Goal: Navigation & Orientation: Find specific page/section

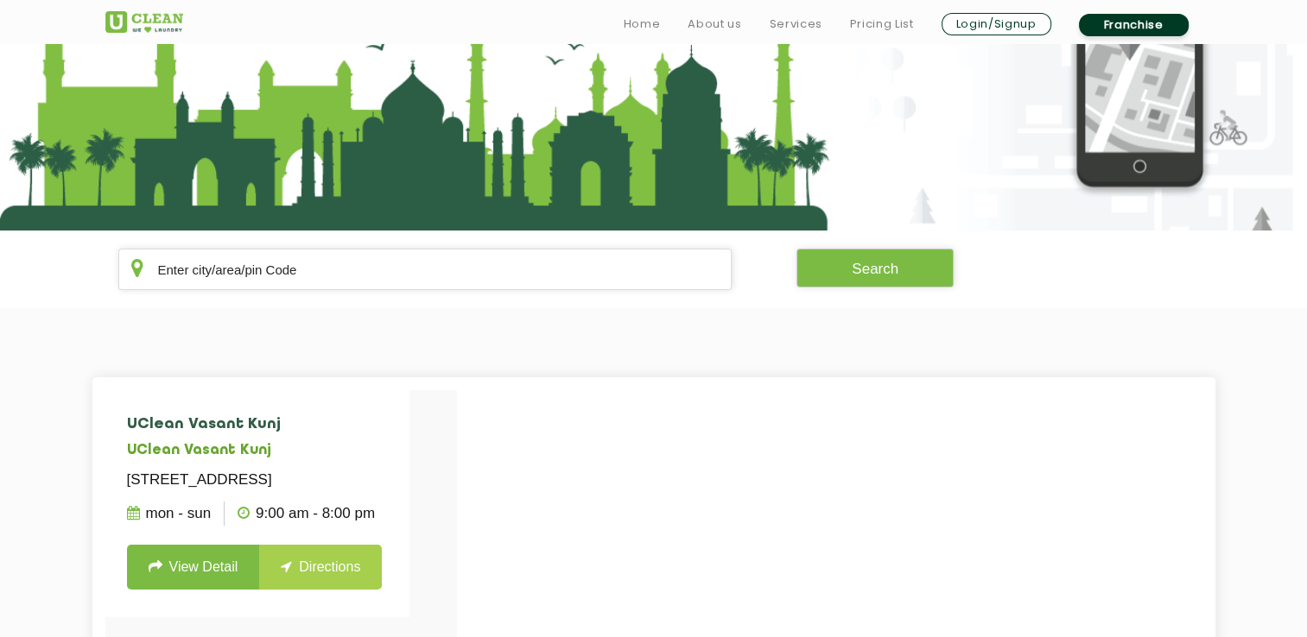
scroll to position [169, 0]
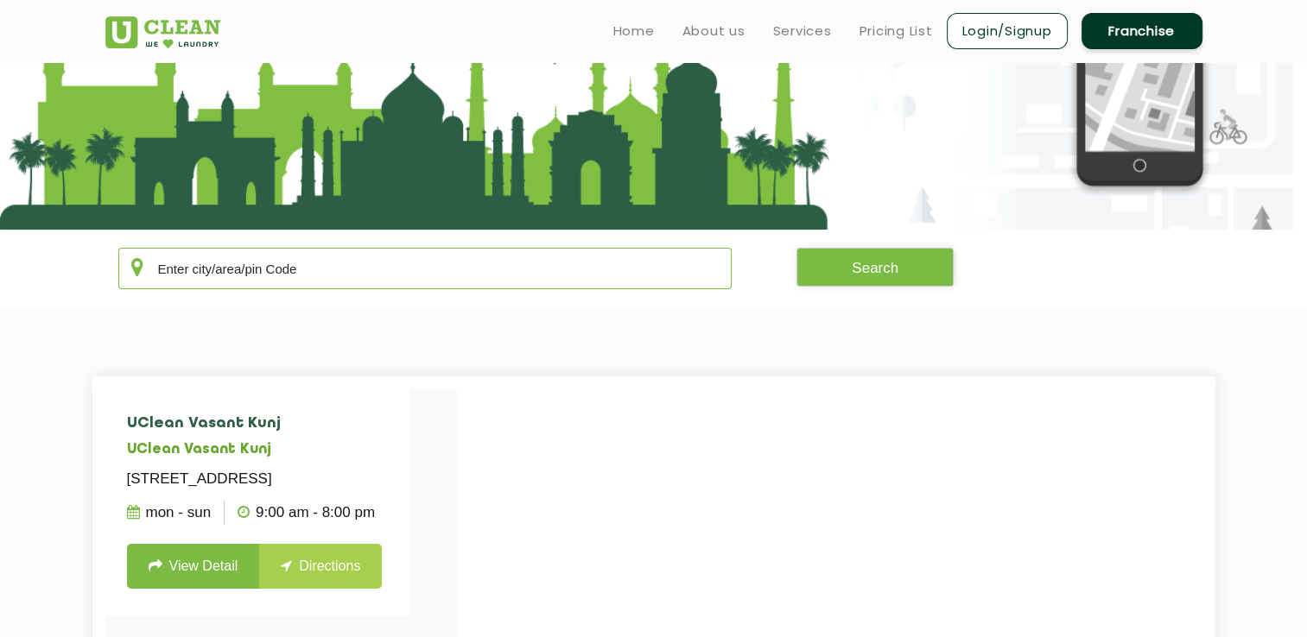
click at [469, 262] on input "text" at bounding box center [425, 268] width 614 height 41
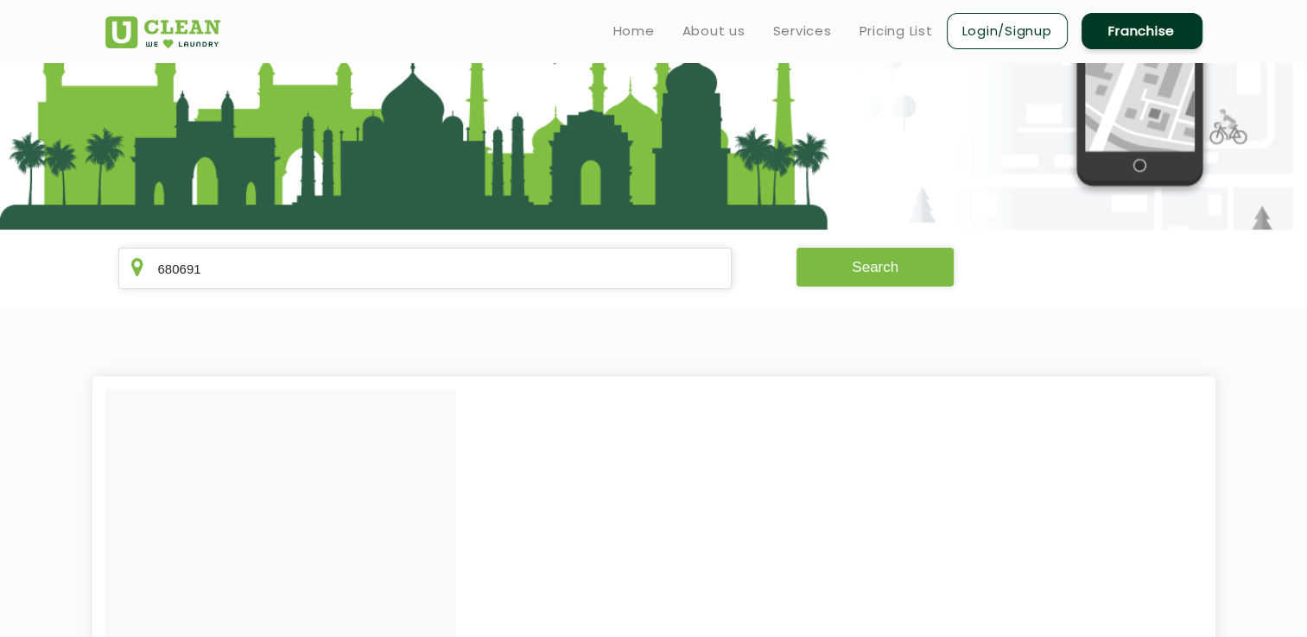
click at [808, 269] on button "Search" at bounding box center [874, 267] width 157 height 39
click at [667, 280] on input "680691" at bounding box center [425, 268] width 614 height 41
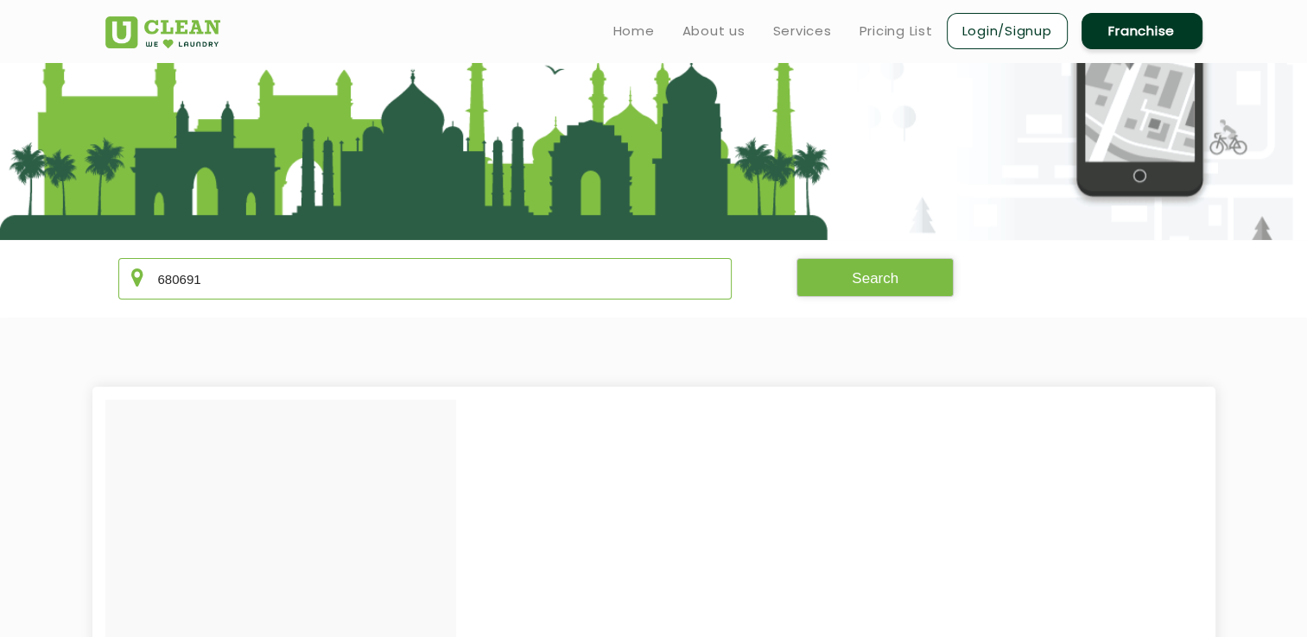
scroll to position [111, 0]
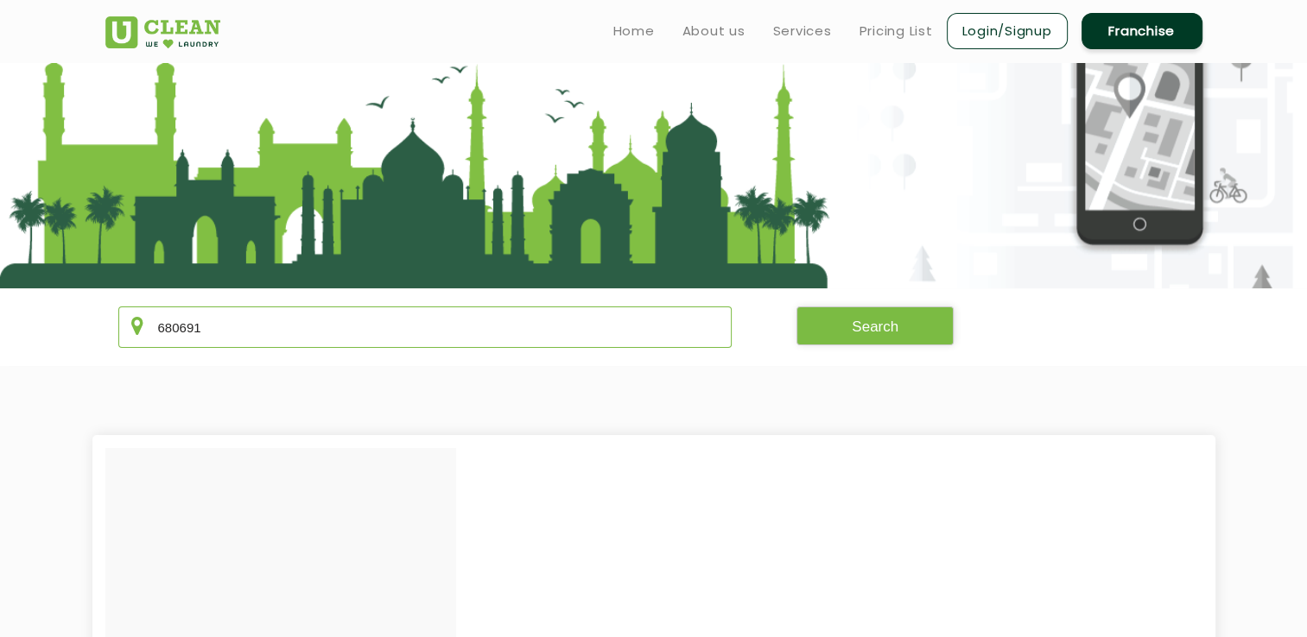
click at [663, 345] on input "680691" at bounding box center [425, 327] width 614 height 41
click at [394, 315] on input "6806" at bounding box center [425, 327] width 614 height 41
type input "6800001"
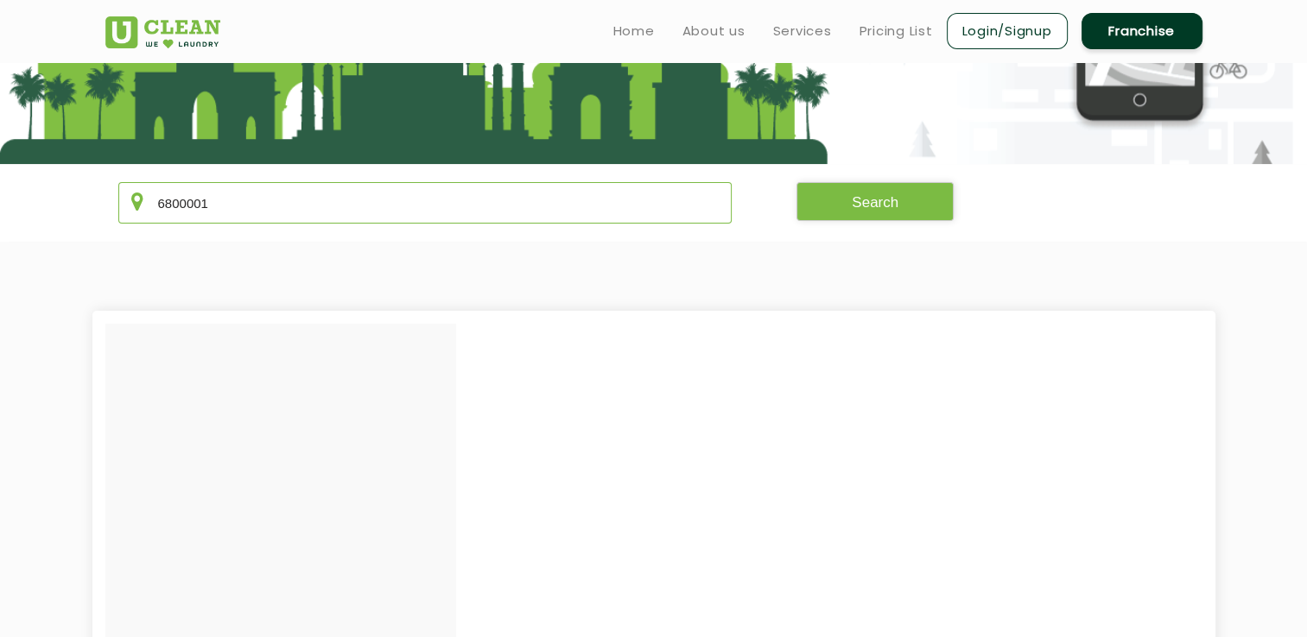
scroll to position [213, 0]
